Goal: Task Accomplishment & Management: Manage account settings

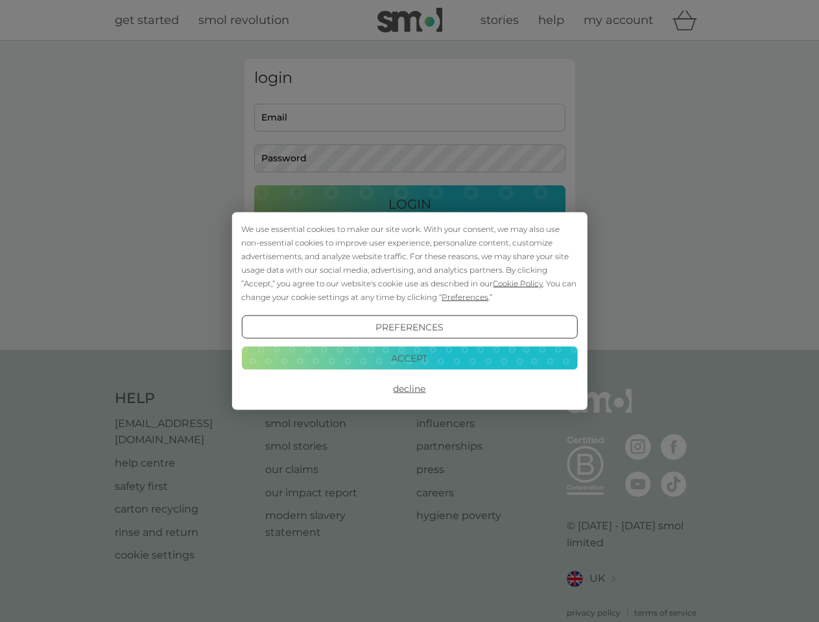
click at [518, 283] on span "Cookie Policy" at bounding box center [518, 284] width 50 height 10
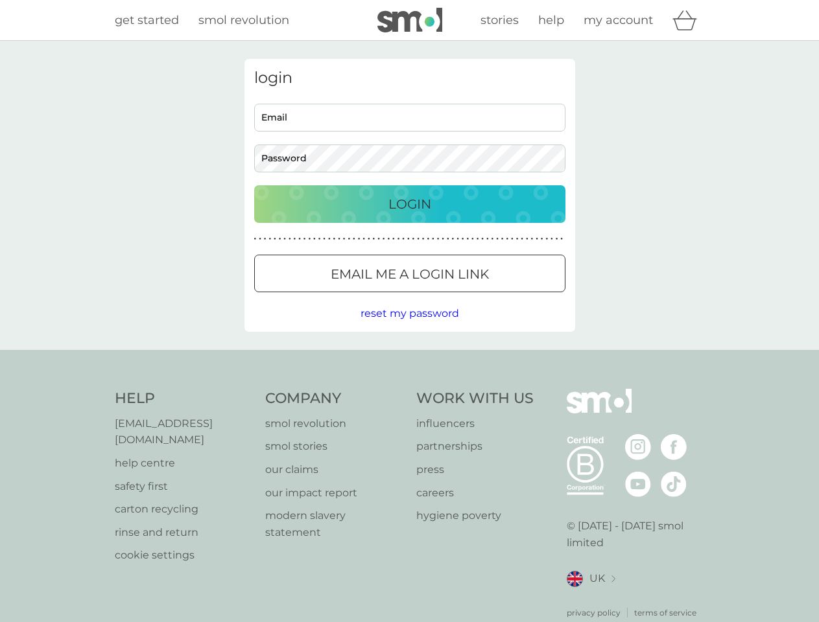
click at [463, 297] on div "login Email Password Login ● ● ● ● ● ● ● ● ● ● ● ● ● ● ● ● ● ● ● ● ● ● ● ● ● ● …" at bounding box center [409, 195] width 331 height 273
click at [409, 327] on div "login Email Password Login ● ● ● ● ● ● ● ● ● ● ● ● ● ● ● ● ● ● ● ● ● ● ● ● ● ● …" at bounding box center [409, 195] width 331 height 273
click at [409, 389] on div "Help [EMAIL_ADDRESS][DOMAIN_NAME] help centre safety first carton recycling rin…" at bounding box center [410, 504] width 590 height 230
click at [409, 358] on div "Help [EMAIL_ADDRESS][DOMAIN_NAME] help centre safety first carton recycling rin…" at bounding box center [409, 504] width 819 height 308
